Goal: Transaction & Acquisition: Purchase product/service

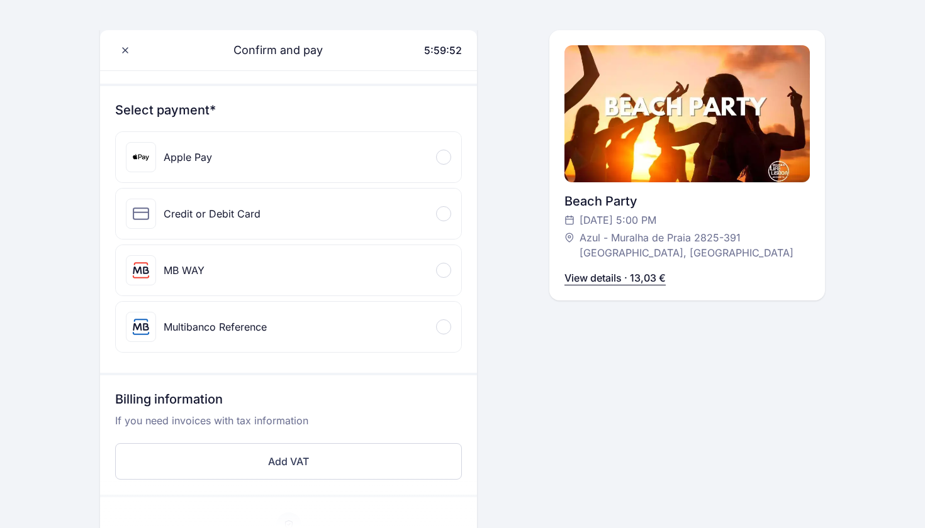
scroll to position [124, 0]
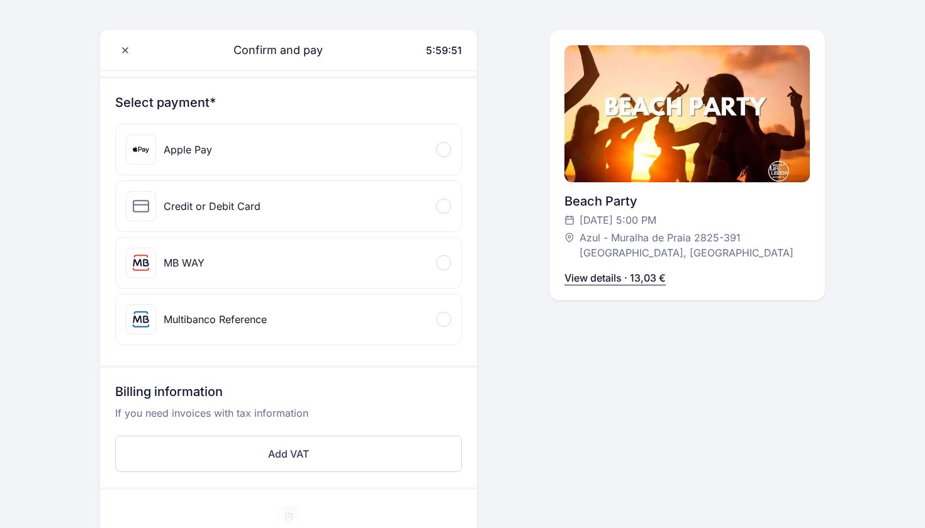
click at [442, 203] on div at bounding box center [443, 206] width 15 height 15
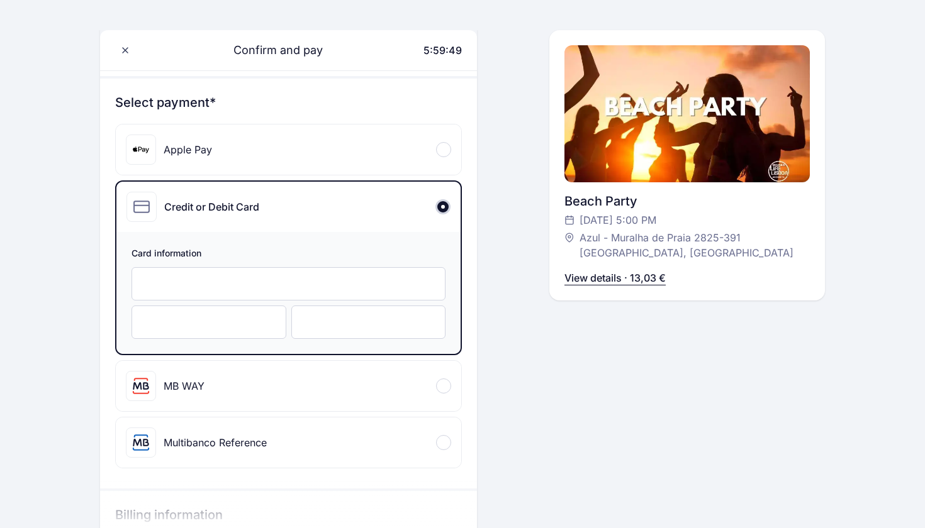
click at [261, 272] on div at bounding box center [288, 283] width 314 height 33
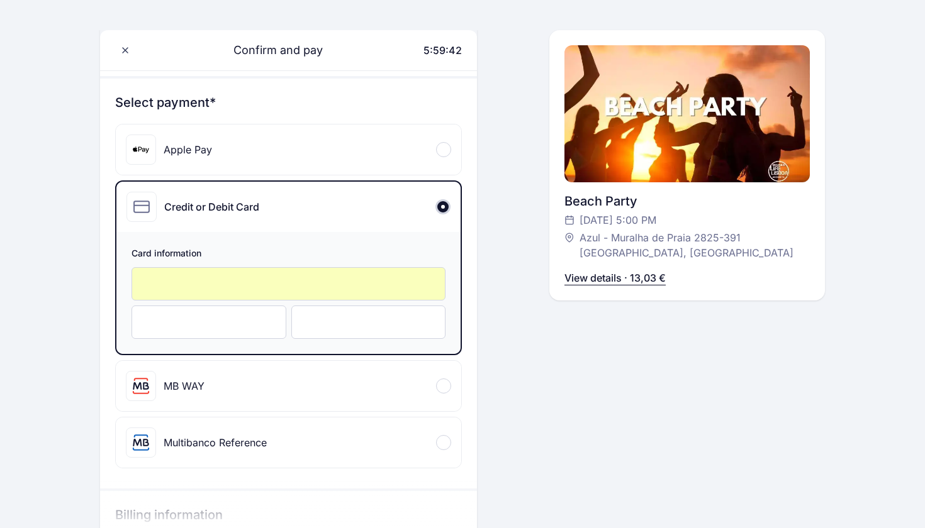
click at [325, 331] on div at bounding box center [368, 322] width 155 height 33
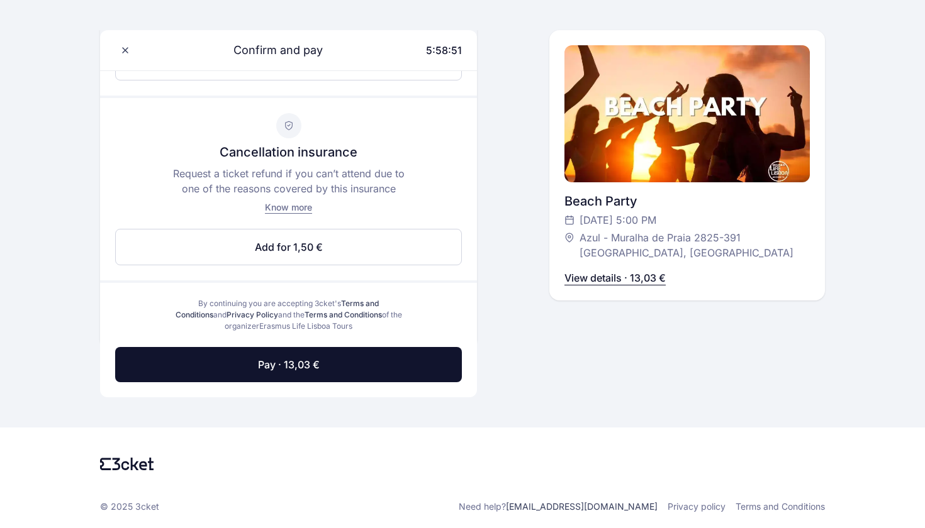
scroll to position [639, 0]
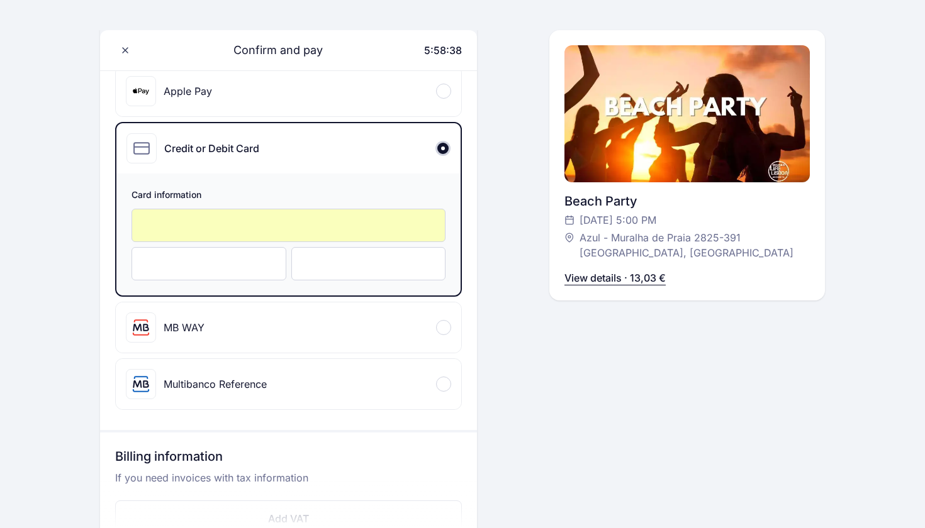
click at [375, 369] on div "Confirm and pay 5:58:38 Hello, Oliver Reinarz +491 743 653 656 oliver.reinarz@g…" at bounding box center [462, 356] width 725 height 996
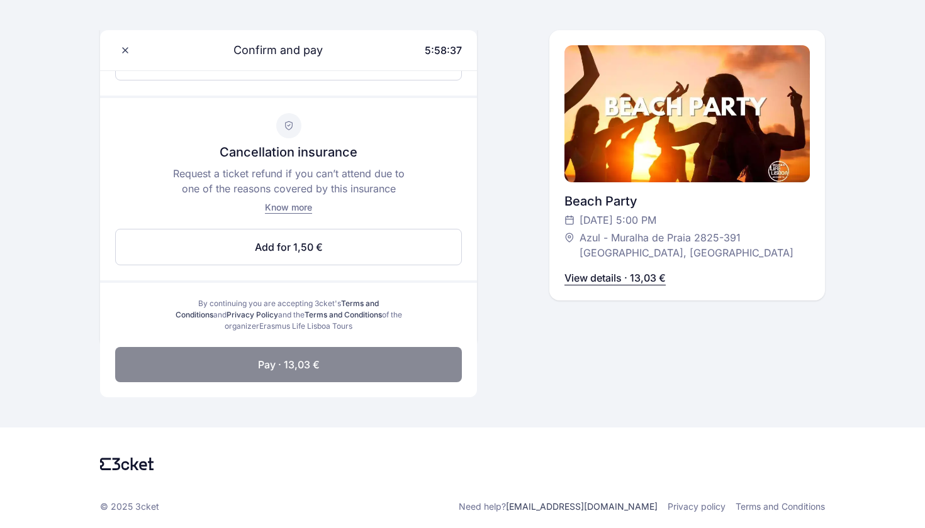
click at [364, 372] on button "Pay · 13,03 €" at bounding box center [288, 364] width 347 height 35
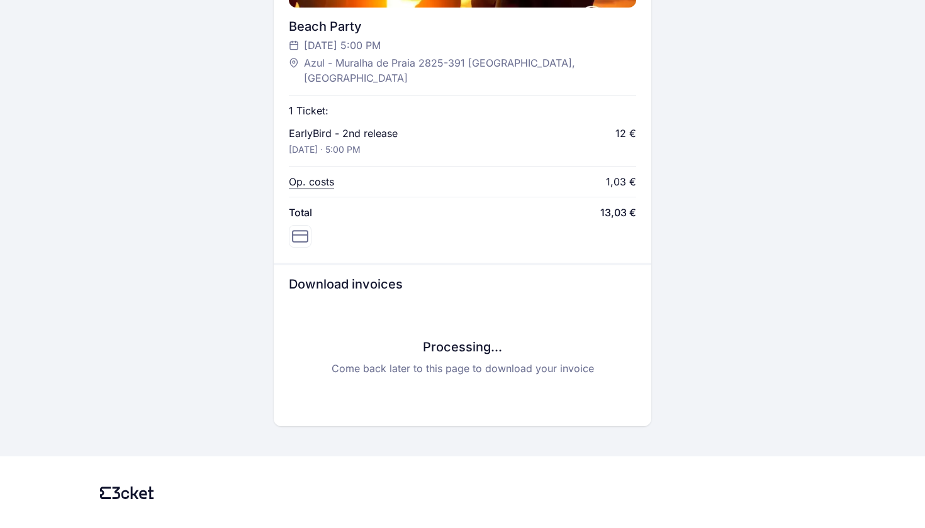
scroll to position [530, 0]
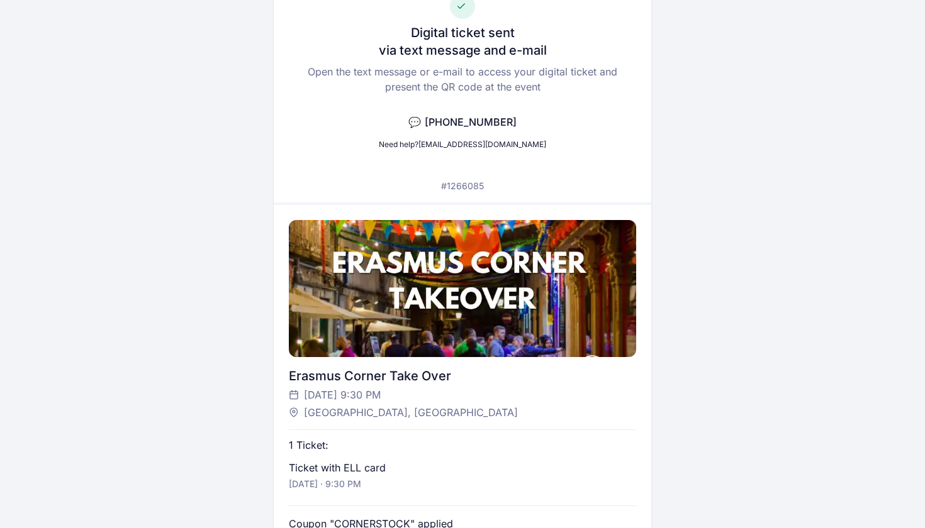
scroll to position [93, 0]
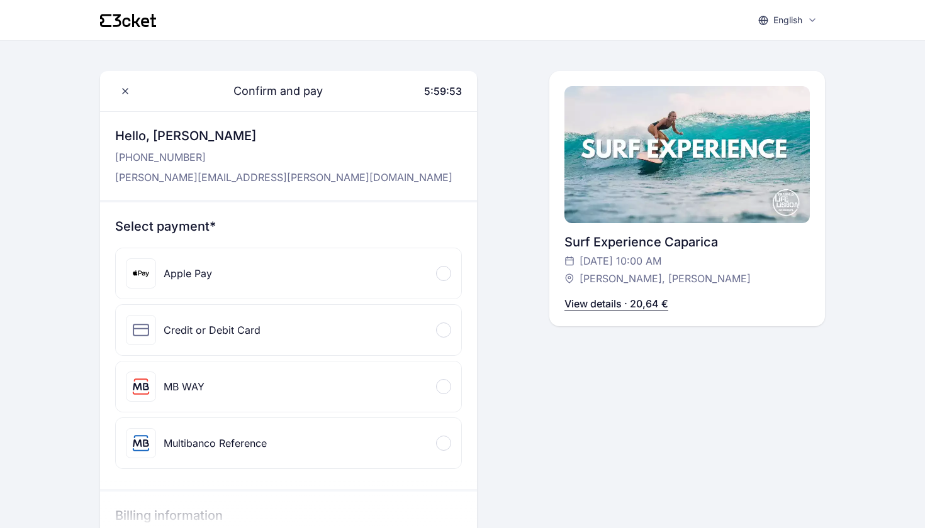
click at [394, 328] on div "Credit or Debit Card" at bounding box center [288, 330] width 345 height 50
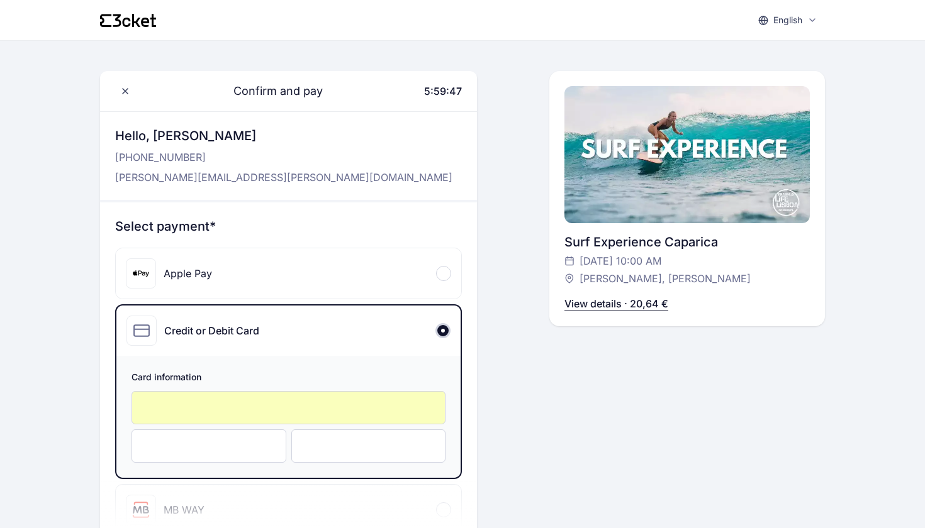
click at [236, 437] on div at bounding box center [208, 446] width 155 height 33
click at [186, 467] on div "Card information" at bounding box center [288, 417] width 344 height 122
click at [192, 459] on div at bounding box center [208, 446] width 155 height 33
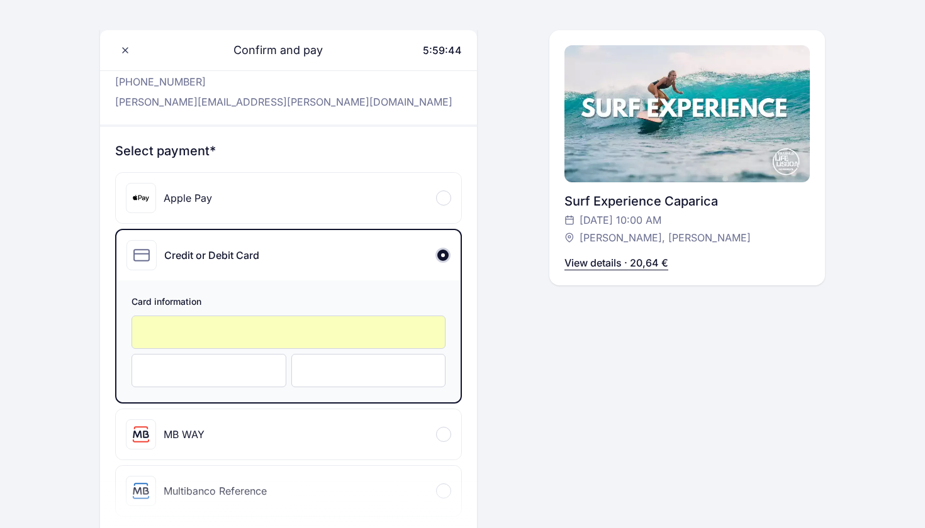
scroll to position [76, 0]
click at [204, 383] on div at bounding box center [208, 369] width 155 height 33
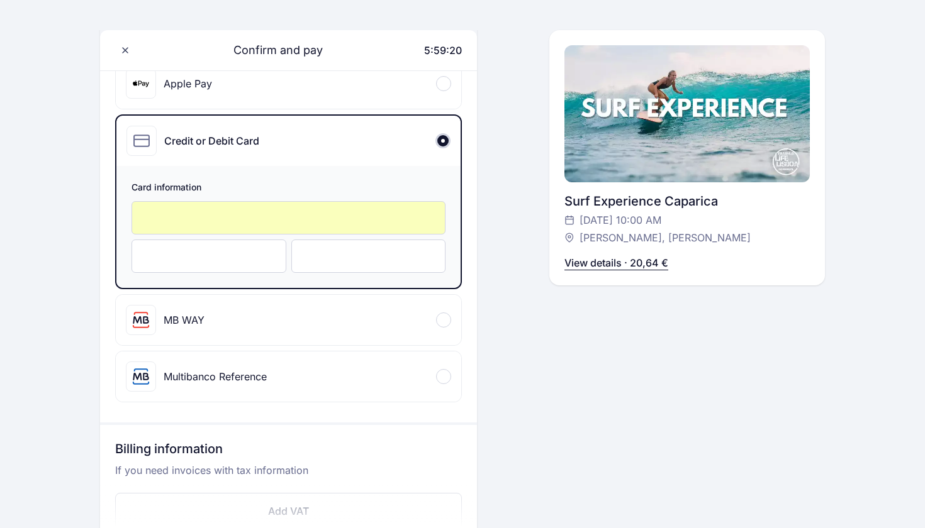
scroll to position [191, 0]
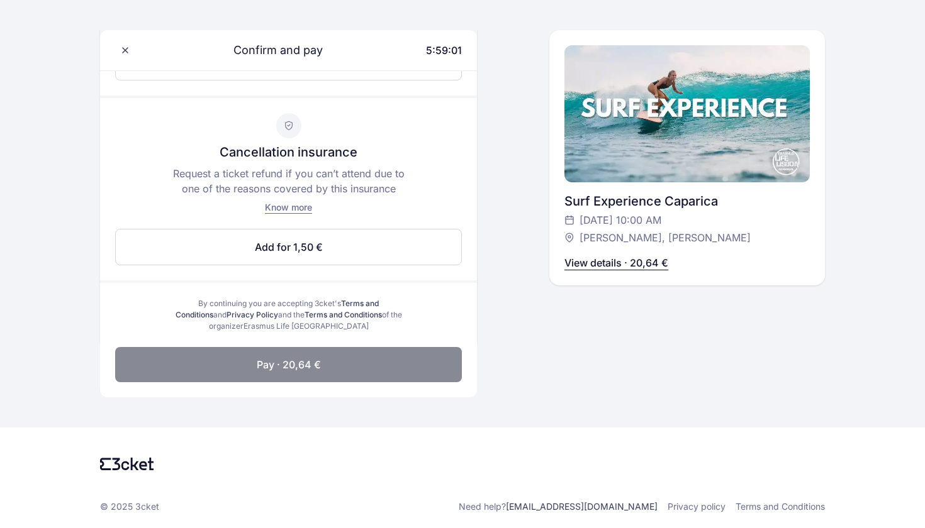
click at [314, 366] on span "Pay · 20,64 €" at bounding box center [289, 364] width 64 height 15
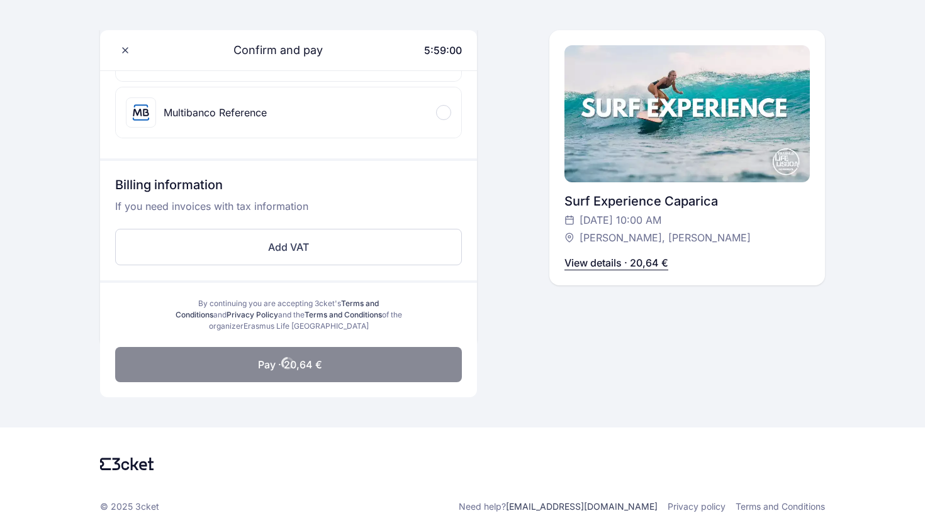
scroll to position [454, 0]
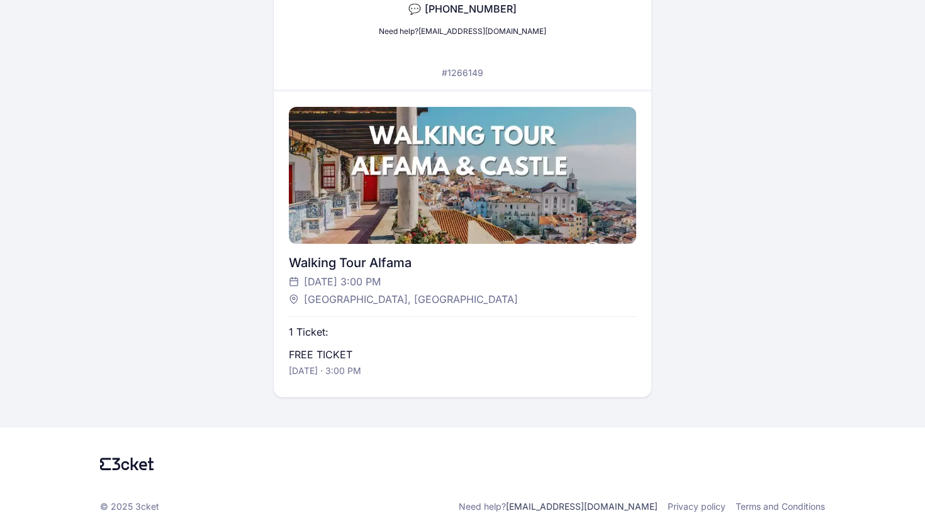
scroll to position [206, 0]
